Goal: Information Seeking & Learning: Learn about a topic

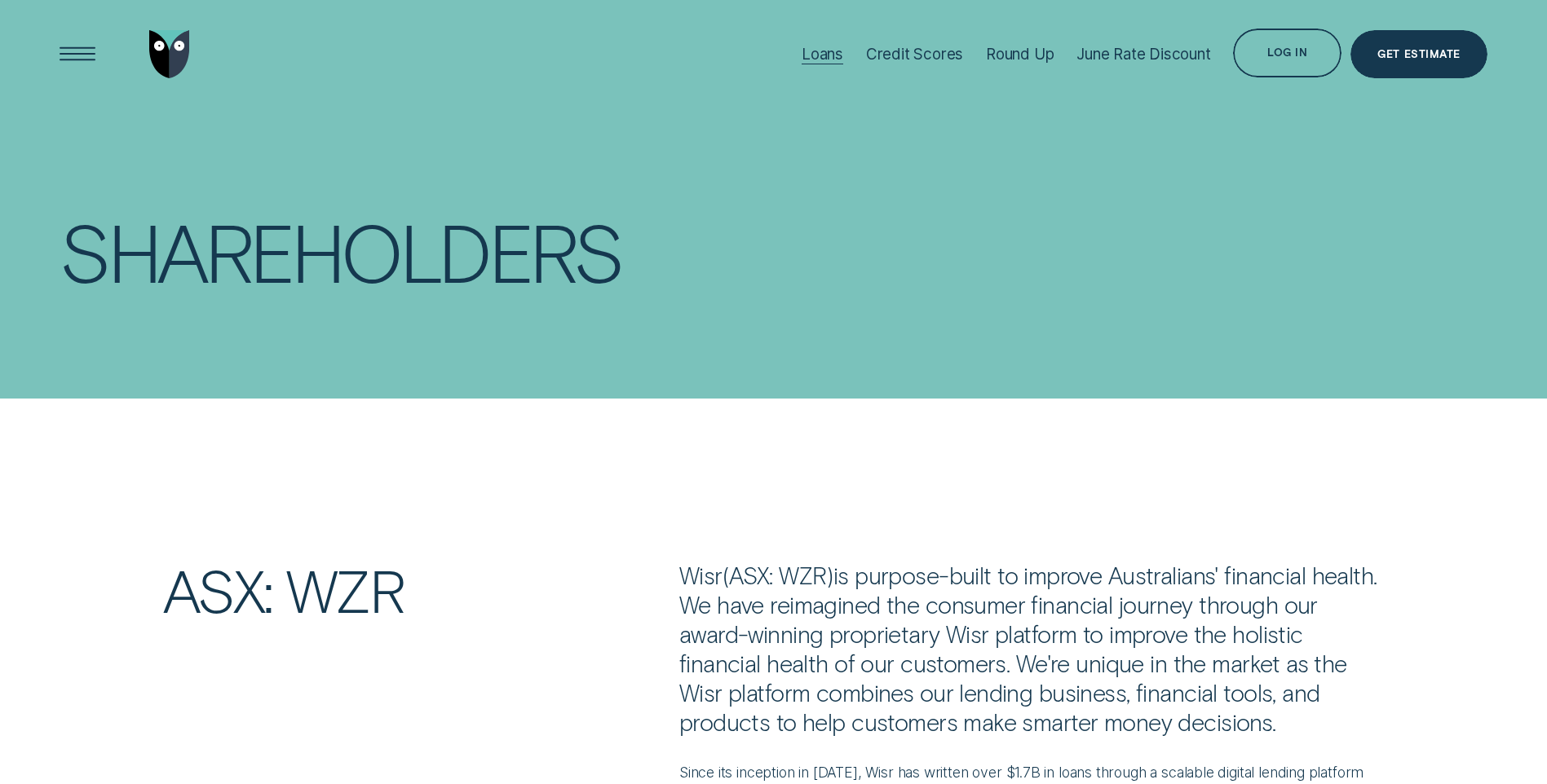
click at [824, 54] on div "Loans" at bounding box center [822, 54] width 42 height 19
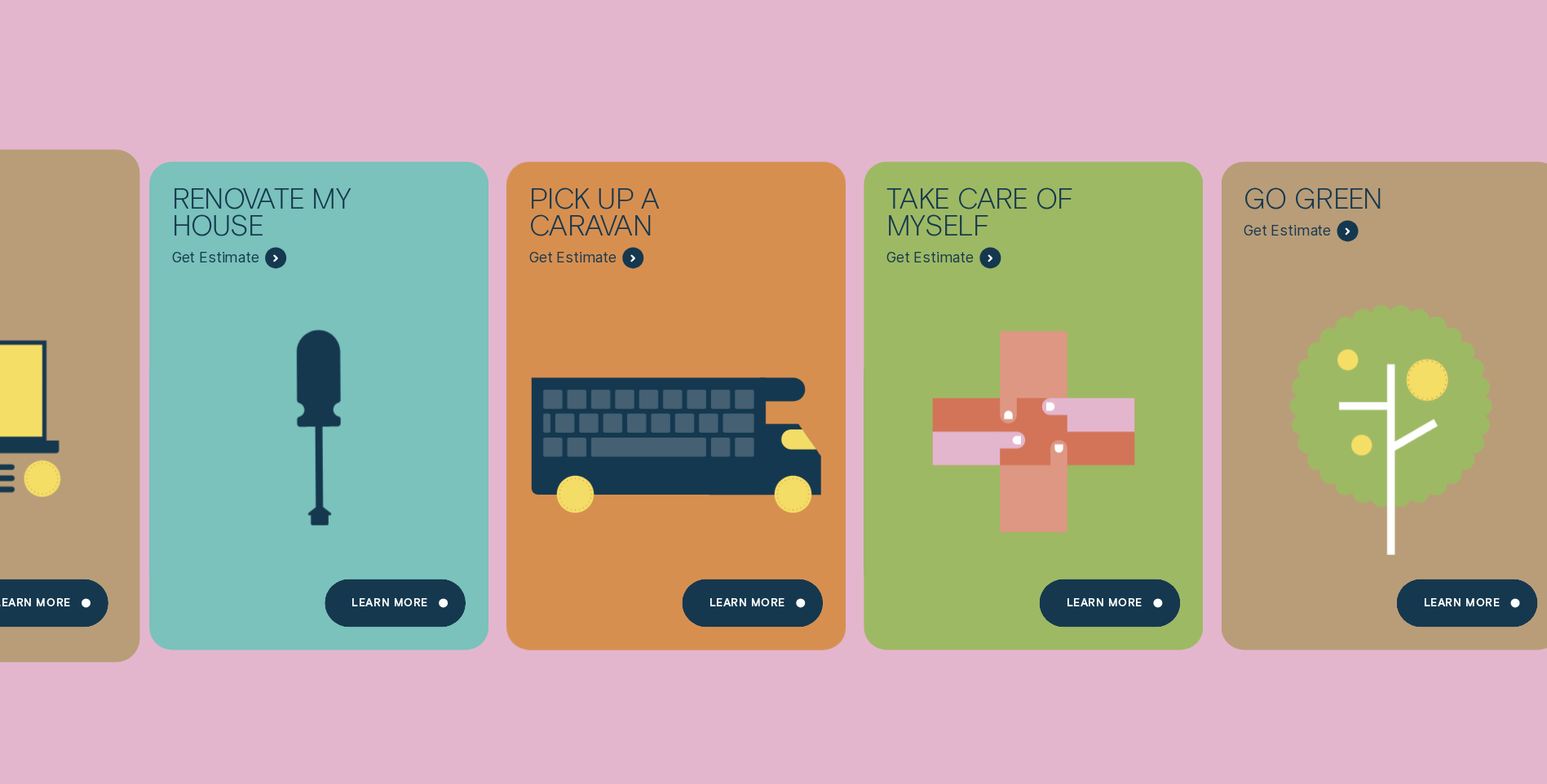
scroll to position [571, 0]
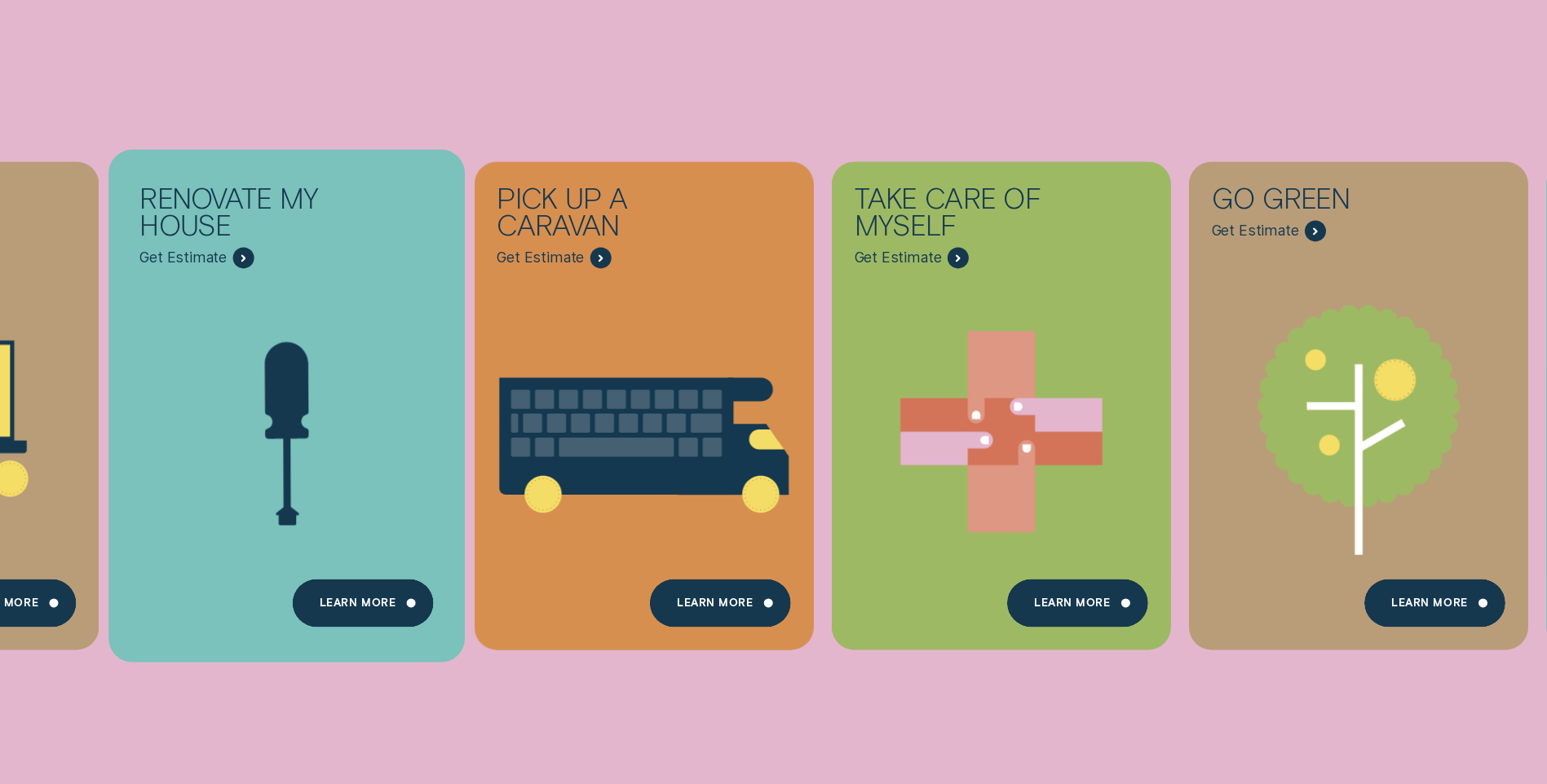
click at [237, 225] on div "Renovate My House" at bounding box center [248, 215] width 217 height 62
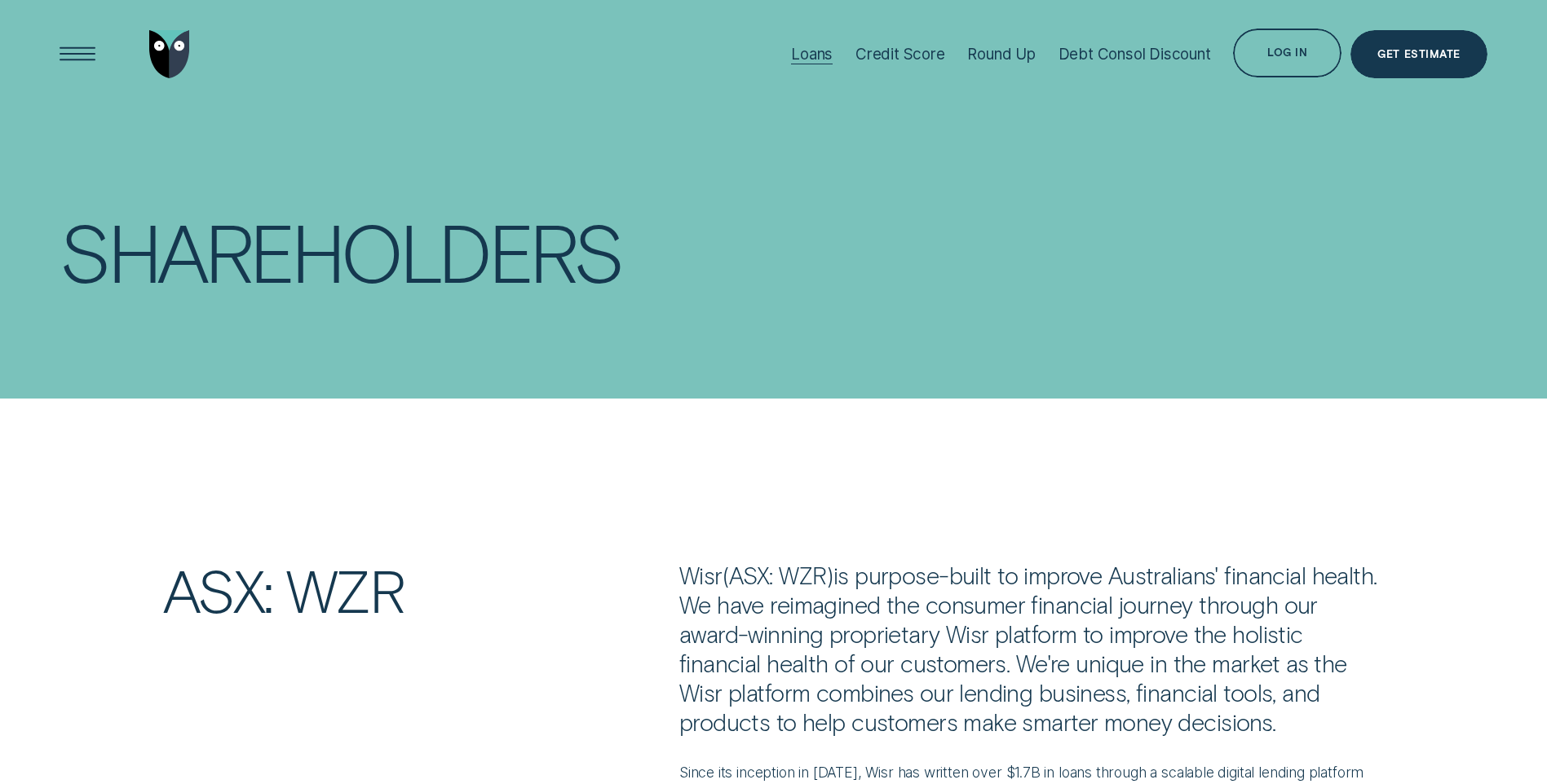
click at [806, 50] on div "Loans" at bounding box center [811, 54] width 42 height 19
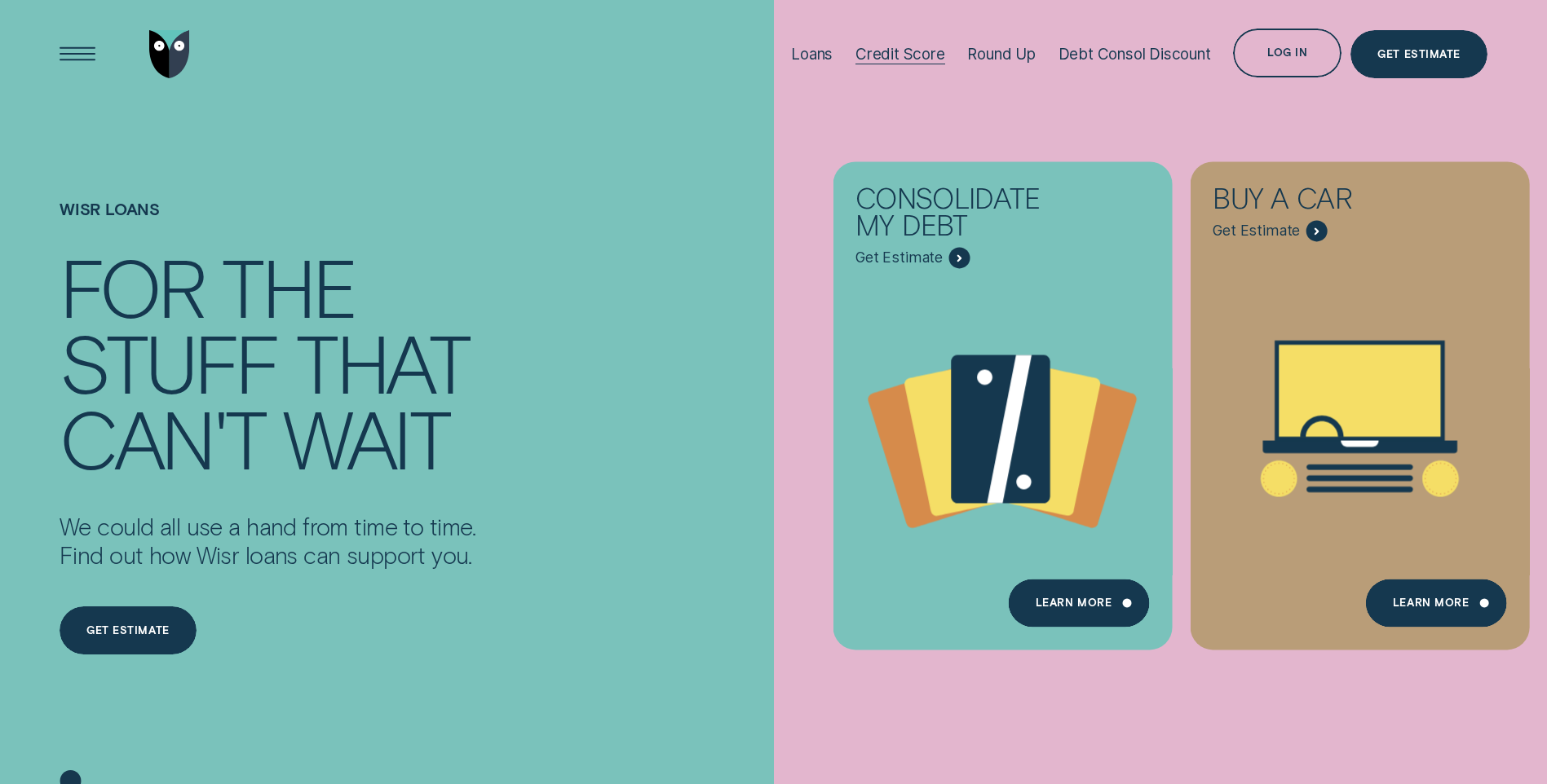
click at [891, 54] on div "Credit Score" at bounding box center [900, 54] width 90 height 19
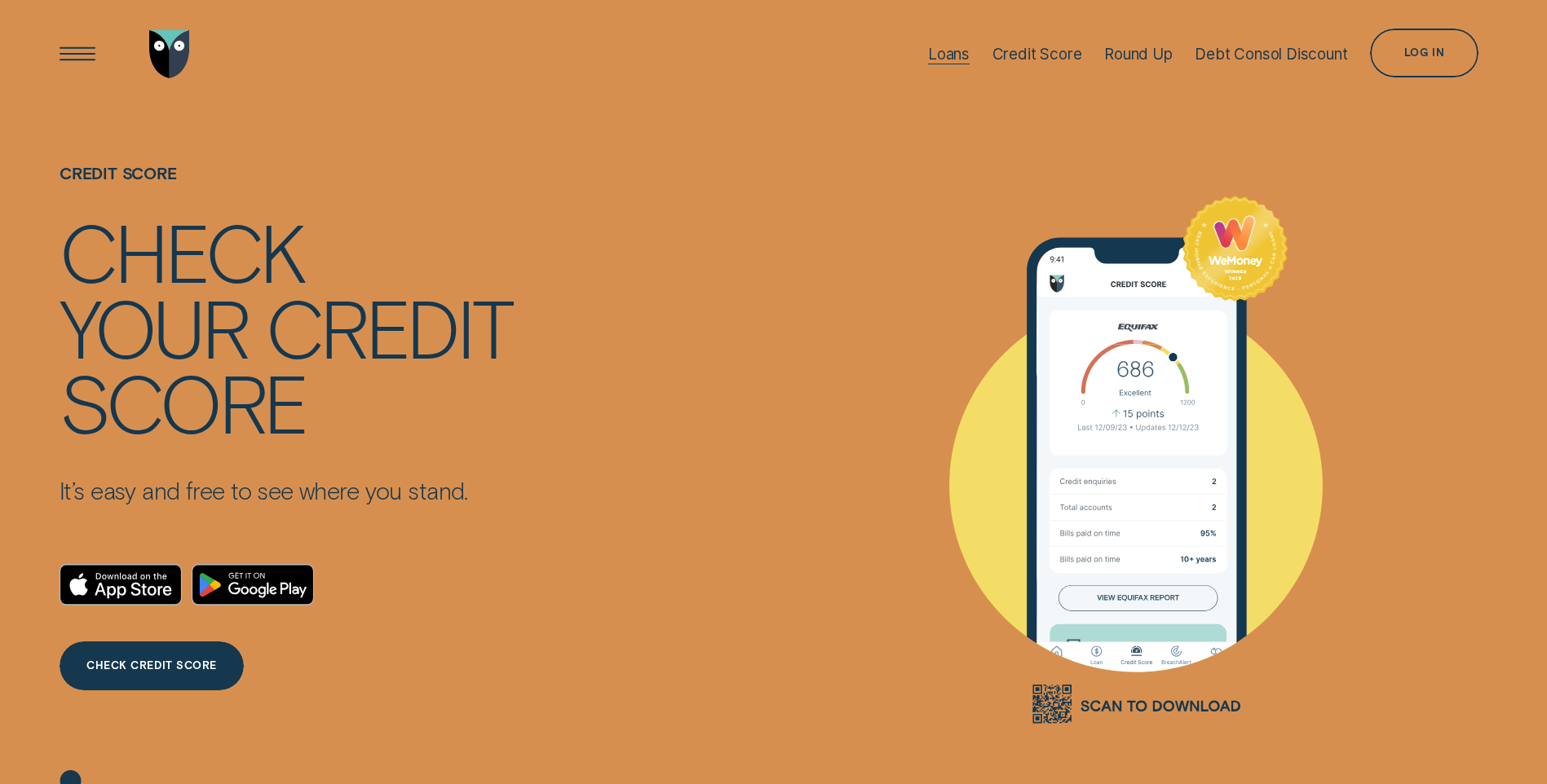
click at [929, 54] on div "Loans" at bounding box center [948, 54] width 42 height 19
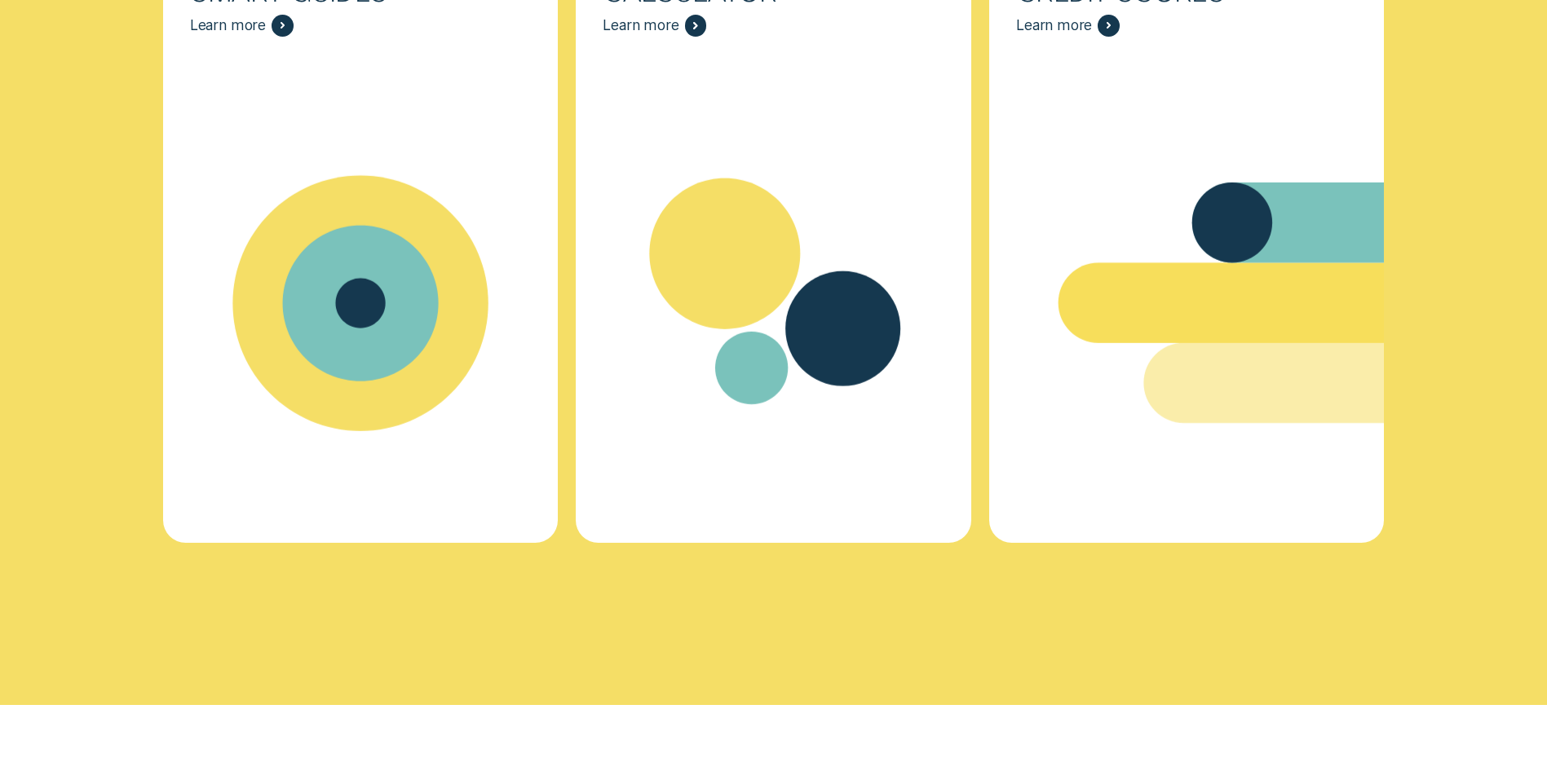
scroll to position [6722, 0]
